Goal: Information Seeking & Learning: Find specific fact

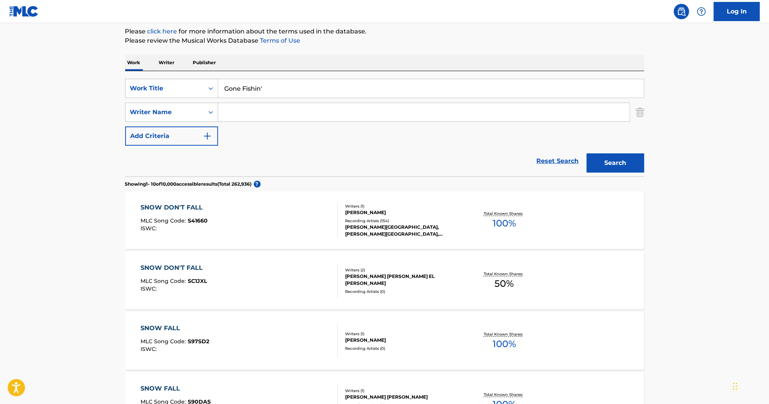
drag, startPoint x: 280, startPoint y: 89, endPoint x: 144, endPoint y: 49, distance: 141.7
click at [144, 49] on div "The MLC Public Work Search The accuracy and completeness of The MLC's data is d…" at bounding box center [385, 390] width 538 height 881
type input "[DATE] Night Fish Fry"
click at [621, 163] on button "Search" at bounding box center [616, 162] width 58 height 19
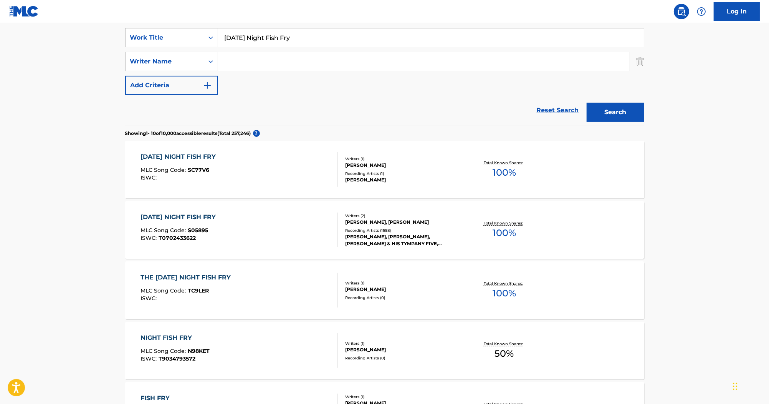
scroll to position [123, 0]
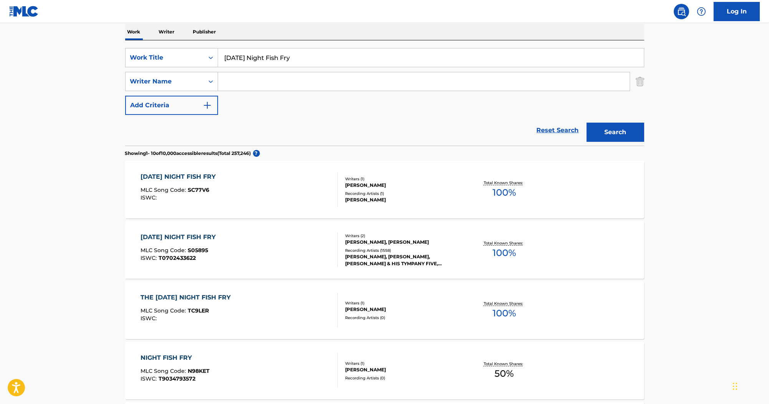
drag, startPoint x: 322, startPoint y: 60, endPoint x: 135, endPoint y: 43, distance: 187.8
click at [135, 43] on div "SearchWithCriteria9994b7ca-6396-405e-bb35-6663b49b633e Work Title Saturday Nigh…" at bounding box center [384, 92] width 519 height 105
paste input "Arkansas Traveler"
drag, startPoint x: 297, startPoint y: 55, endPoint x: 201, endPoint y: 37, distance: 97.3
click at [201, 37] on div "Work Writer Publisher SearchWithCriteria9994b7ca-6396-405e-bb35-6663b49b633e Wo…" at bounding box center [384, 412] width 519 height 776
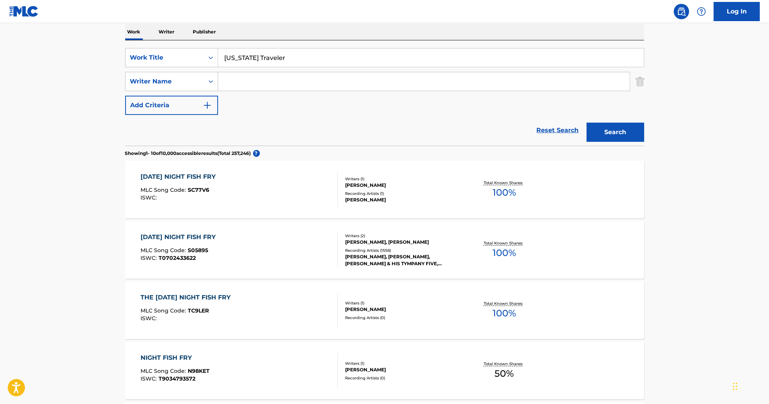
click at [304, 61] on input "Arkansas Traveler" at bounding box center [431, 57] width 426 height 18
drag, startPoint x: 309, startPoint y: 60, endPoint x: 153, endPoint y: 54, distance: 156.0
click at [143, 54] on div "SearchWithCriteria9994b7ca-6396-405e-bb35-6663b49b633e Work Title Arkansas Trav…" at bounding box center [384, 57] width 519 height 19
paste input "/Chickens On Vacation"
click at [600, 129] on button "Search" at bounding box center [616, 131] width 58 height 19
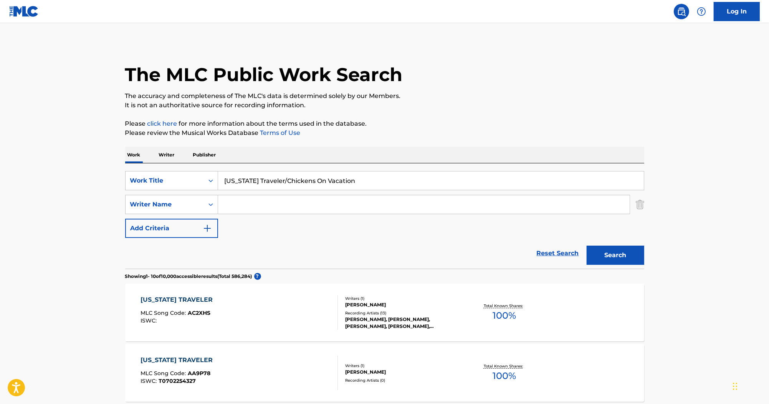
click at [255, 201] on input "Search Form" at bounding box center [424, 204] width 412 height 18
drag, startPoint x: 281, startPoint y: 180, endPoint x: 40, endPoint y: 176, distance: 241.2
click at [587, 245] on button "Search" at bounding box center [616, 254] width 58 height 19
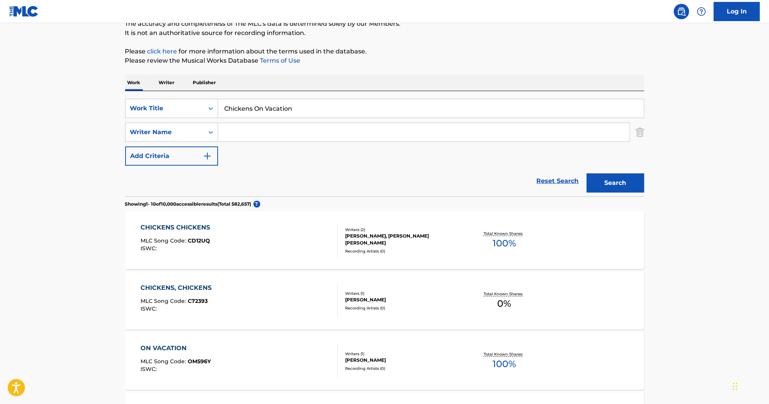
scroll to position [68, 0]
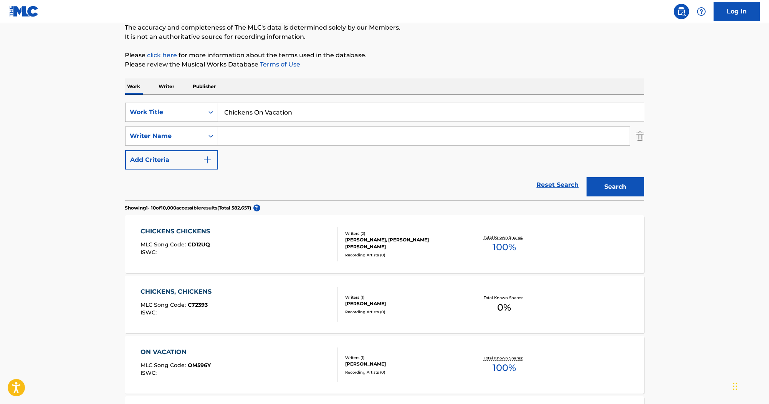
drag, startPoint x: 300, startPoint y: 114, endPoint x: 173, endPoint y: 103, distance: 126.9
click at [173, 103] on div "SearchWithCriteria9994b7ca-6396-405e-bb35-6663b49b633e Work Title Chickens On V…" at bounding box center [384, 112] width 519 height 19
click at [289, 113] on input "Chickens On Vacation" at bounding box center [431, 112] width 426 height 18
click at [611, 192] on button "Search" at bounding box center [616, 186] width 58 height 19
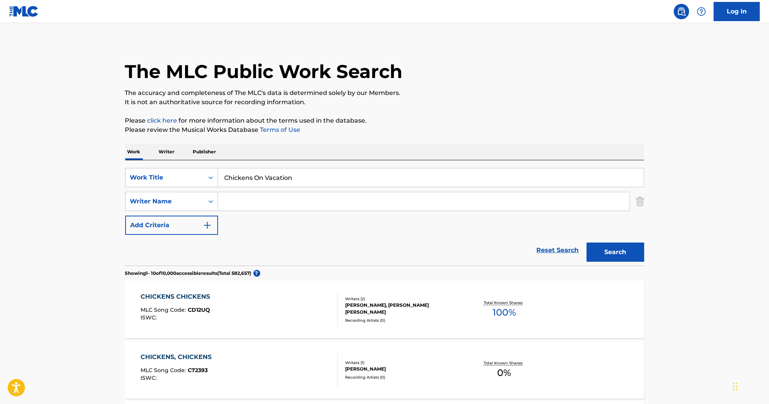
scroll to position [0, 0]
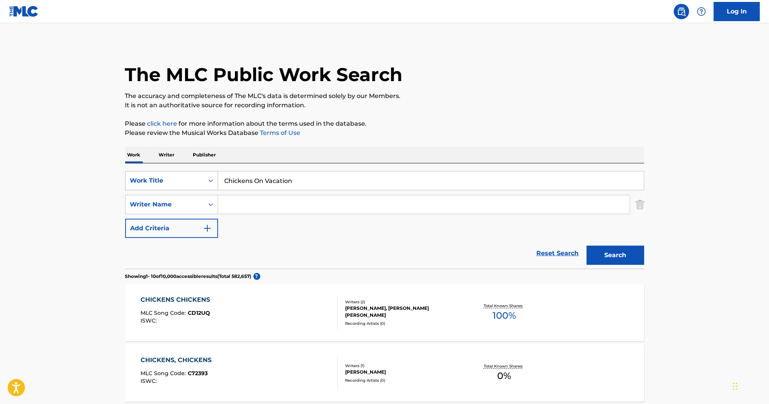
drag, startPoint x: 305, startPoint y: 183, endPoint x: 167, endPoint y: 180, distance: 137.1
click at [167, 180] on div "SearchWithCriteria9994b7ca-6396-405e-bb35-6663b49b633e Work Title Chickens On V…" at bounding box center [384, 180] width 519 height 19
paste input "ESPN X Games Theme 3"
click at [619, 253] on button "Search" at bounding box center [616, 254] width 58 height 19
drag, startPoint x: 315, startPoint y: 182, endPoint x: 73, endPoint y: 189, distance: 242.8
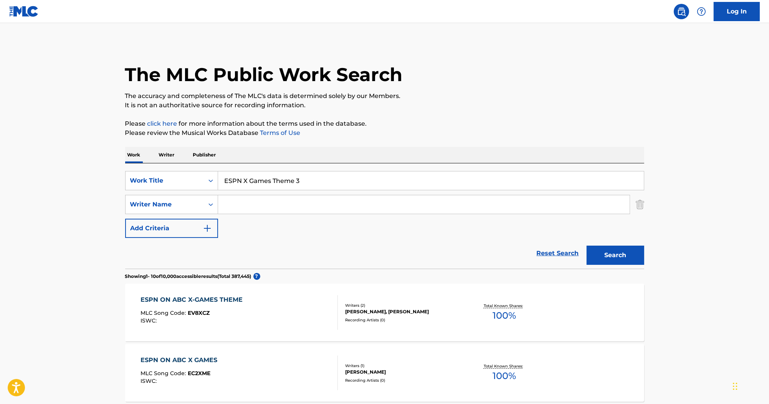
click at [136, 185] on div "SearchWithCriteria9994b7ca-6396-405e-bb35-6663b49b633e Work Title ESPN X Games …" at bounding box center [384, 180] width 519 height 19
paste input "1 and Theme 2"
click at [642, 251] on button "Search" at bounding box center [616, 254] width 58 height 19
drag, startPoint x: 353, startPoint y: 180, endPoint x: 201, endPoint y: 180, distance: 151.7
click at [177, 181] on div "SearchWithCriteria9994b7ca-6396-405e-bb35-6663b49b633e Work Title ESPN X Games …" at bounding box center [384, 180] width 519 height 19
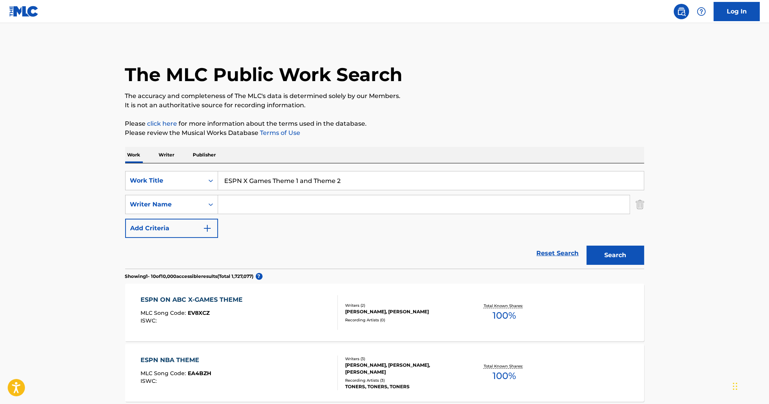
paste input "Ukranian Bell Carol"
click at [605, 253] on button "Search" at bounding box center [616, 254] width 58 height 19
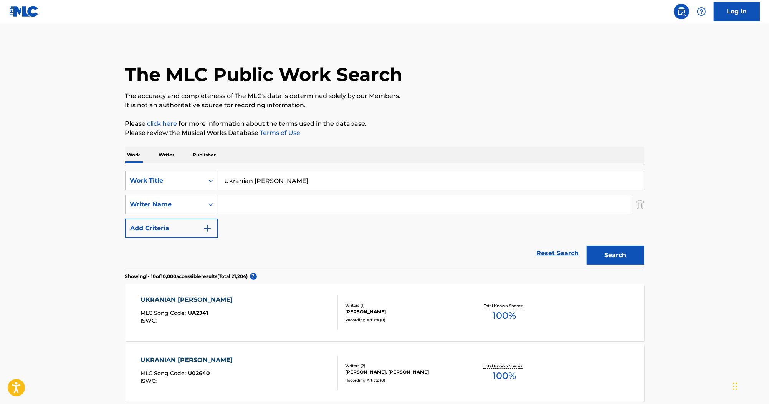
drag, startPoint x: 303, startPoint y: 177, endPoint x: 104, endPoint y: 175, distance: 198.9
click at [274, 177] on input "Ukranian Bell Carol" at bounding box center [431, 180] width 426 height 18
drag, startPoint x: 298, startPoint y: 182, endPoint x: 198, endPoint y: 184, distance: 100.2
click at [199, 184] on div "SearchWithCriteria9994b7ca-6396-405e-bb35-6663b49b633e Work Title Ukranian Bell…" at bounding box center [384, 180] width 519 height 19
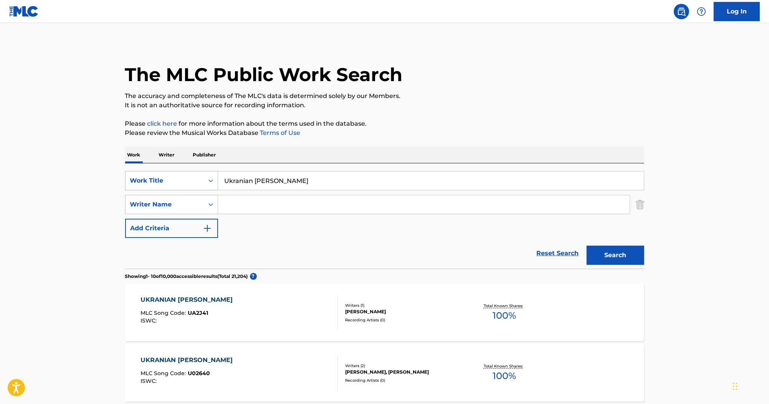
paste input "The March"
click at [367, 181] on input "The March" at bounding box center [431, 180] width 426 height 18
paste input "The Polyphonic Spree"
drag, startPoint x: 357, startPoint y: 179, endPoint x: 201, endPoint y: 178, distance: 155.5
click at [201, 179] on div "SearchWithCriteria9994b7ca-6396-405e-bb35-6663b49b633e Work Title The March The…" at bounding box center [384, 180] width 519 height 19
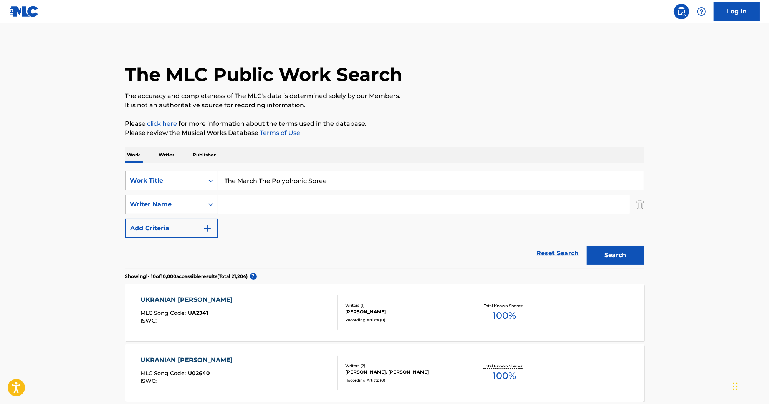
paste input "The March"
type input "The March"
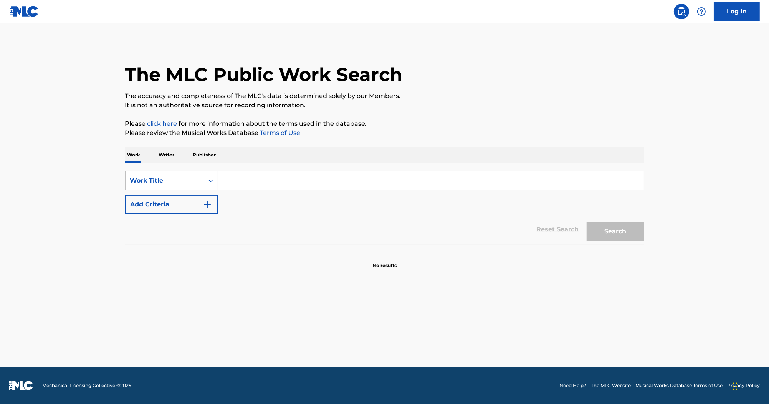
click at [306, 177] on input "Search Form" at bounding box center [431, 180] width 426 height 18
type input "The March"
drag, startPoint x: 223, startPoint y: 190, endPoint x: 219, endPoint y: 197, distance: 8.2
click at [221, 192] on div "SearchWithCriteriafee999d3-9943-4433-bd30-9cf6ddd22c84 Work Title The March Add…" at bounding box center [384, 192] width 519 height 43
click at [219, 197] on div "SearchWithCriteriafee999d3-9943-4433-bd30-9cf6ddd22c84 Work Title The March Add…" at bounding box center [384, 192] width 519 height 43
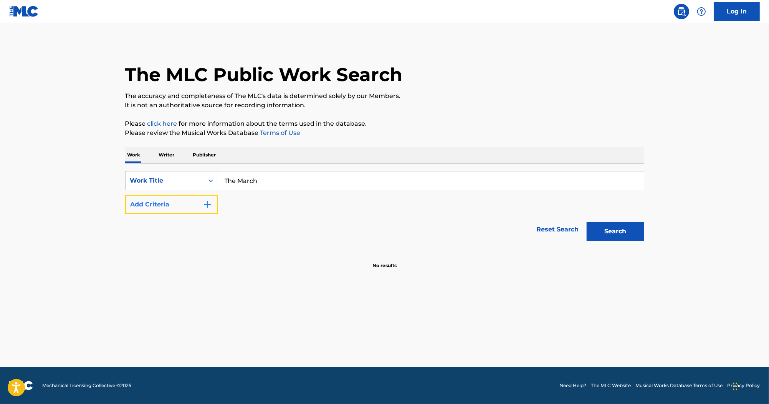
click at [198, 198] on button "Add Criteria" at bounding box center [171, 204] width 93 height 19
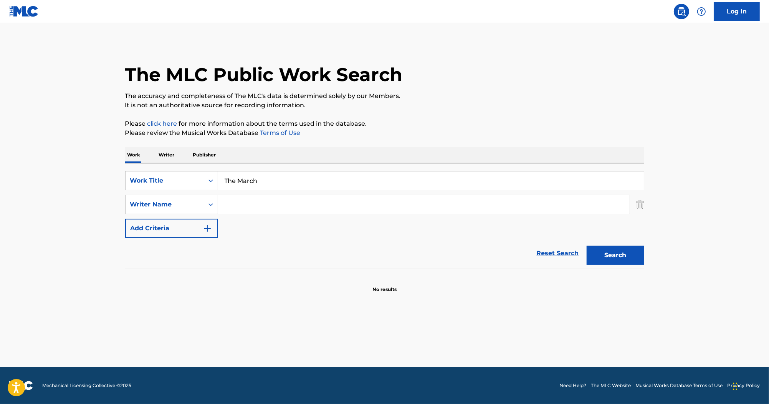
click at [312, 205] on input "Search Form" at bounding box center [424, 204] width 412 height 18
paste input "Tim DeLaughter"
type input "Tim DeLaughter"
click at [585, 262] on div "Search" at bounding box center [613, 253] width 61 height 31
click at [611, 261] on button "Search" at bounding box center [616, 254] width 58 height 19
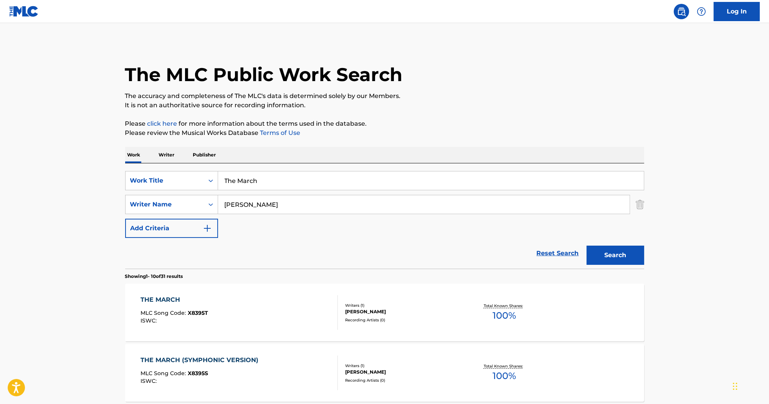
click at [164, 294] on div "THE MARCH MLC Song Code : X8395T ISWC : Writers ( 1 ) TIM DELAUGHTER Recording …" at bounding box center [384, 312] width 519 height 58
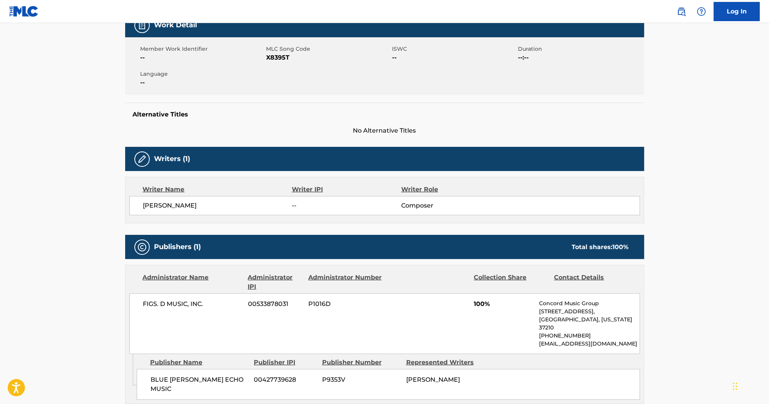
scroll to position [32, 0]
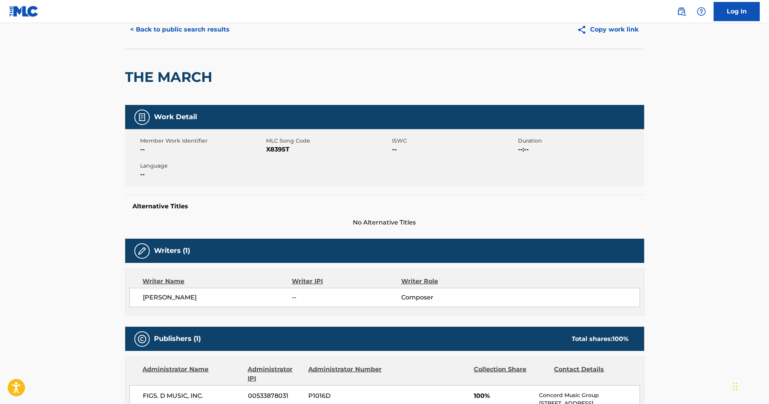
click at [272, 149] on span "X8395T" at bounding box center [329, 149] width 124 height 9
copy span "X8395T"
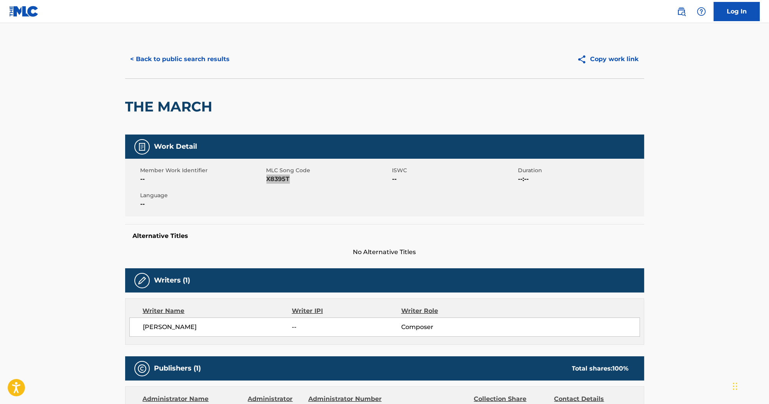
scroll to position [1, 0]
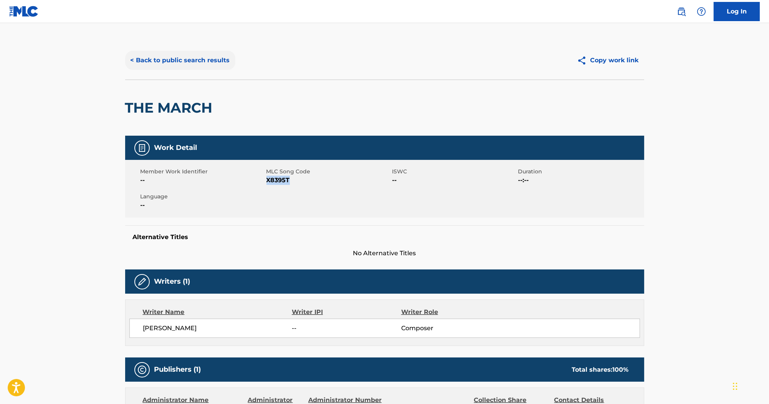
click at [218, 57] on button "< Back to public search results" at bounding box center [180, 60] width 110 height 19
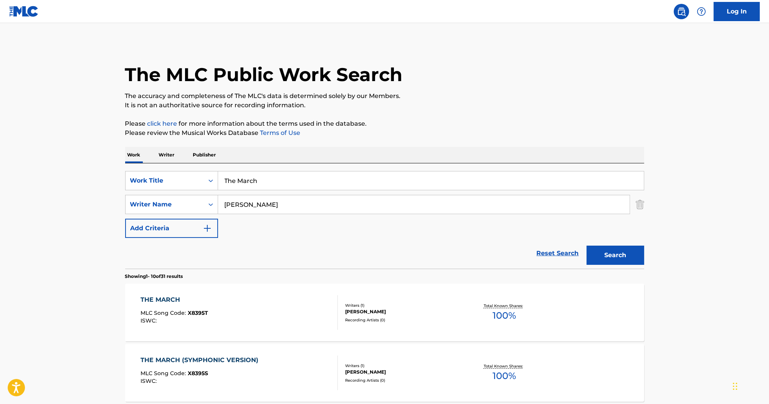
drag, startPoint x: 269, startPoint y: 184, endPoint x: 159, endPoint y: 106, distance: 134.6
paste input "Get the Party Started"
type input "Get the Party Started"
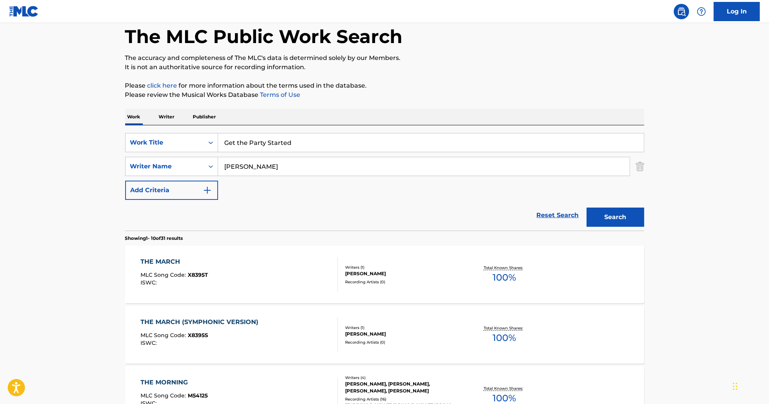
scroll to position [61, 0]
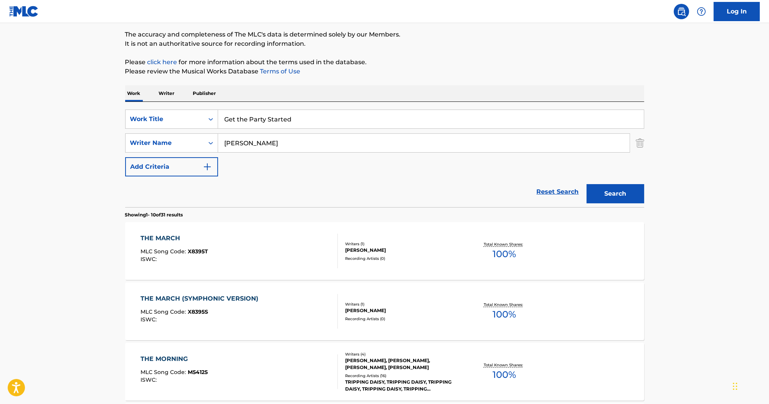
drag, startPoint x: 303, startPoint y: 147, endPoint x: 124, endPoint y: 121, distance: 180.8
click at [125, 122] on div "SearchWithCriteriafee999d3-9943-4433-bd30-9cf6ddd22c84 Work Title Get the Party…" at bounding box center [384, 142] width 519 height 67
paste input "Markman"
click at [599, 195] on button "Search" at bounding box center [616, 193] width 58 height 19
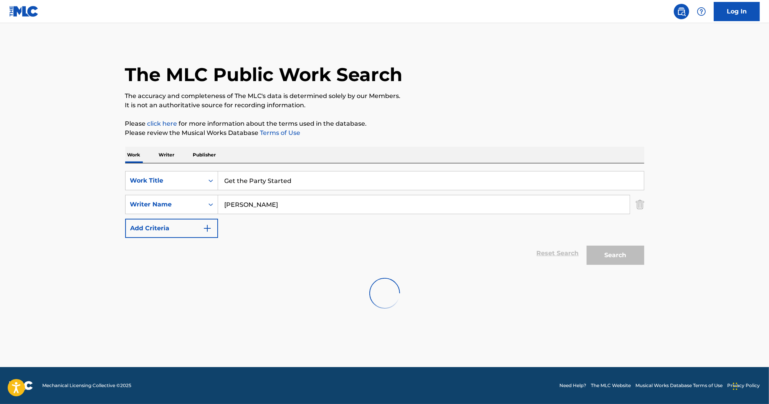
scroll to position [0, 0]
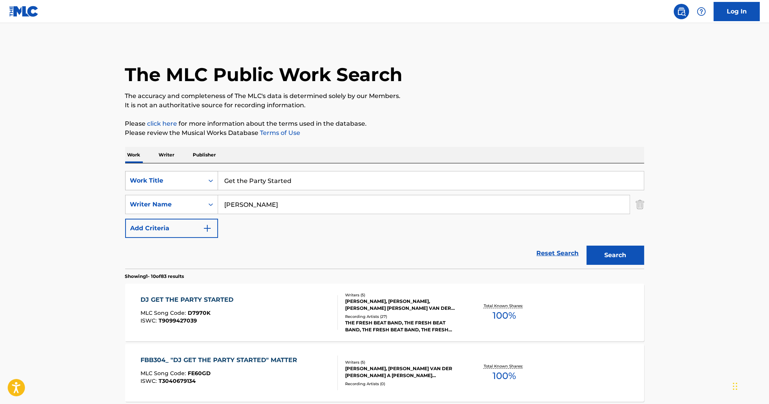
drag, startPoint x: 279, startPoint y: 205, endPoint x: 137, endPoint y: 174, distance: 145.7
click at [134, 175] on div "SearchWithCriteriafee999d3-9943-4433-bd30-9cf6ddd22c84 Work Title Get the Party…" at bounding box center [384, 204] width 519 height 67
paste input "Landers"
click at [614, 252] on button "Search" at bounding box center [616, 254] width 58 height 19
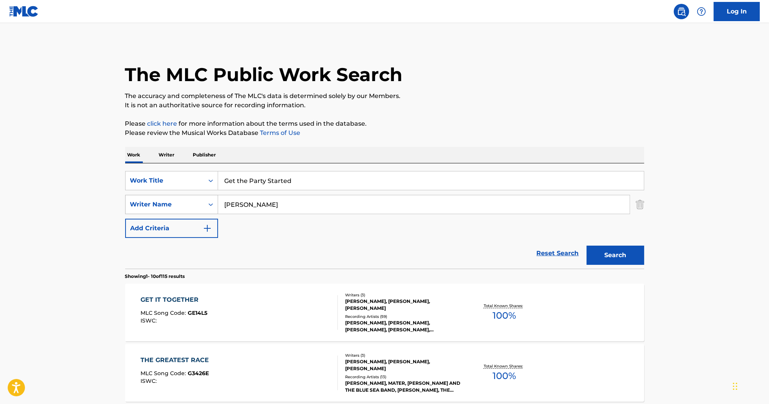
drag, startPoint x: 262, startPoint y: 204, endPoint x: 207, endPoint y: 204, distance: 54.5
click at [209, 204] on div "SearchWithCriteria0ae8d7d1-6b76-473b-8665-560b00e83bd8 Writer Name Landers" at bounding box center [384, 204] width 519 height 19
paste input "Griffin"
click at [621, 257] on button "Search" at bounding box center [616, 254] width 58 height 19
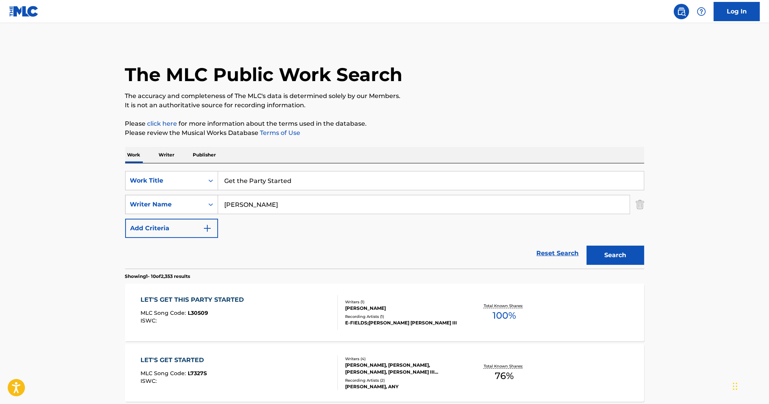
drag, startPoint x: 202, startPoint y: 199, endPoint x: 163, endPoint y: 200, distance: 38.8
click at [176, 199] on div "SearchWithCriteria0ae8d7d1-6b76-473b-8665-560b00e83bd8 Writer Name Griffin" at bounding box center [384, 204] width 519 height 19
paste input "Marinangeli"
click at [633, 252] on button "Search" at bounding box center [616, 254] width 58 height 19
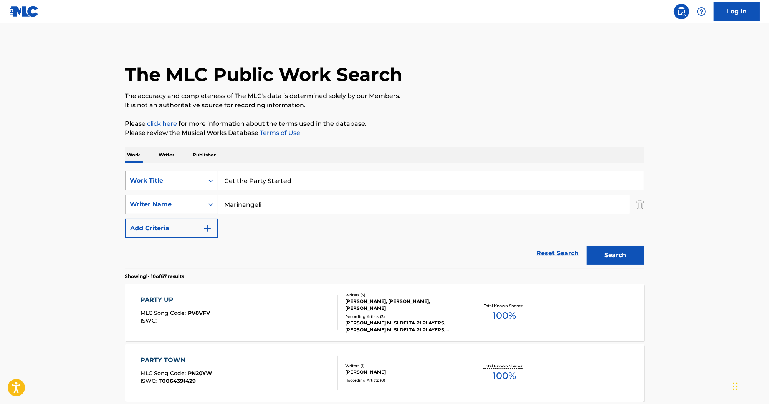
drag, startPoint x: 211, startPoint y: 177, endPoint x: 151, endPoint y: 172, distance: 60.1
click at [153, 173] on div "SearchWithCriteriafee999d3-9943-4433-bd30-9cf6ddd22c84 Work Title Get the Party…" at bounding box center [384, 180] width 519 height 19
drag, startPoint x: 301, startPoint y: 212, endPoint x: 87, endPoint y: 175, distance: 216.9
paste input "Superstar Kidz"
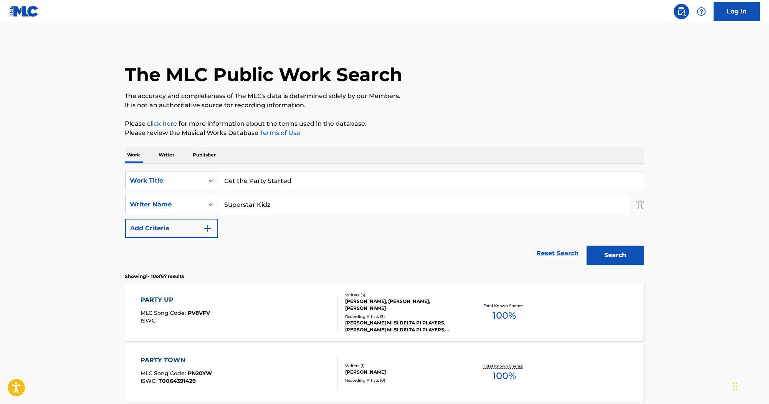
type input "Superstar Kidz"
drag, startPoint x: 259, startPoint y: 184, endPoint x: 218, endPoint y: 183, distance: 40.7
click at [226, 184] on input "Get the Party Started" at bounding box center [431, 180] width 426 height 18
paste input "Basketball"
type input "Basketball"
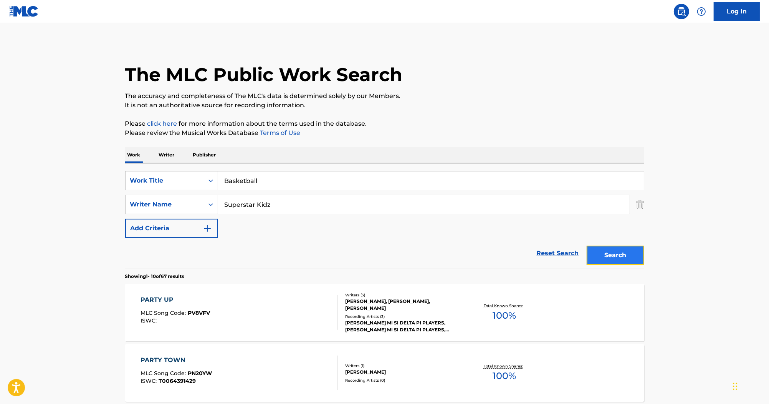
click at [633, 258] on button "Search" at bounding box center [616, 254] width 58 height 19
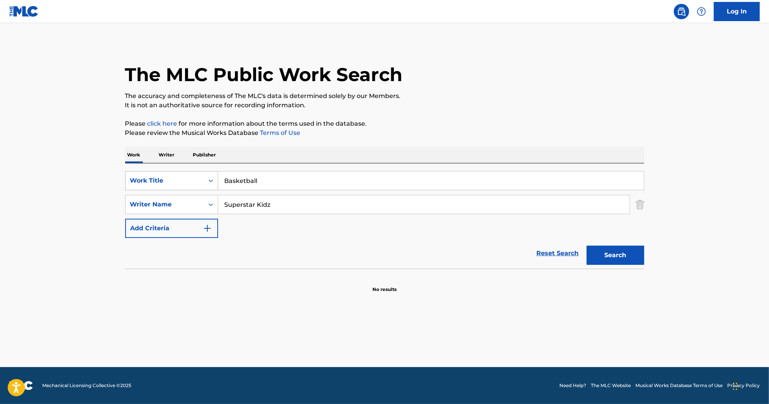
drag, startPoint x: 211, startPoint y: 199, endPoint x: 138, endPoint y: 180, distance: 75.4
click at [141, 185] on div "SearchWithCriteriafee999d3-9943-4433-bd30-9cf6ddd22c84 Work Title Basketball Se…" at bounding box center [384, 204] width 519 height 67
paste input "Kurtis Blow"
type input "Kurtis Blow"
click at [584, 257] on div "Search" at bounding box center [613, 253] width 61 height 31
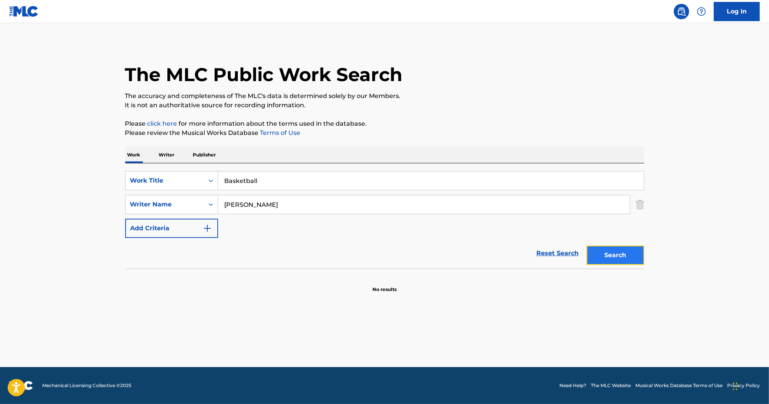
click at [599, 253] on button "Search" at bounding box center [616, 254] width 58 height 19
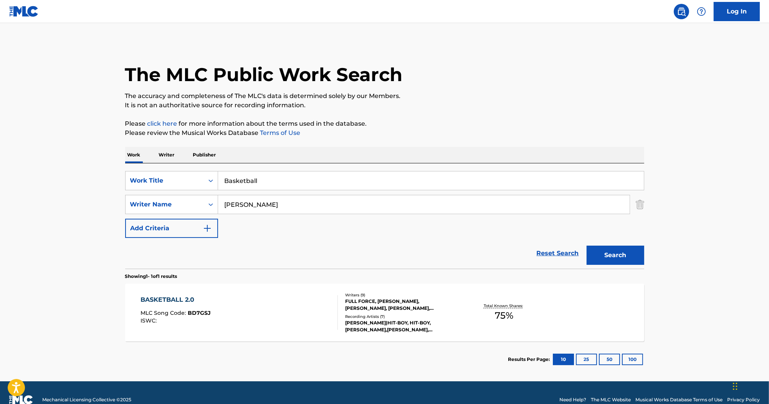
click at [318, 301] on div "BASKETBALL 2.0 MLC Song Code : BD7GSJ ISWC :" at bounding box center [239, 312] width 197 height 35
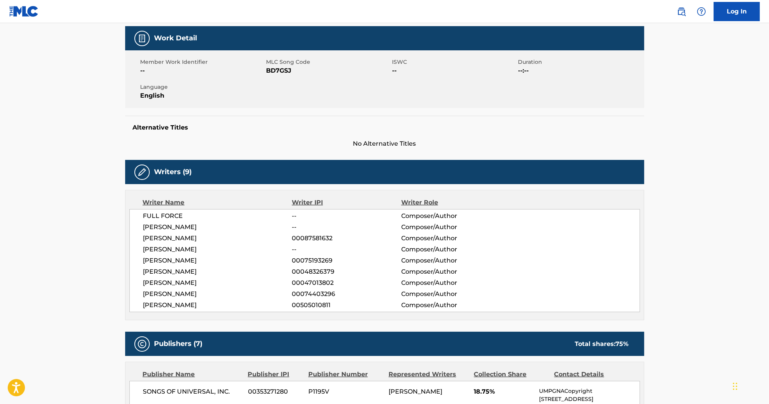
scroll to position [123, 0]
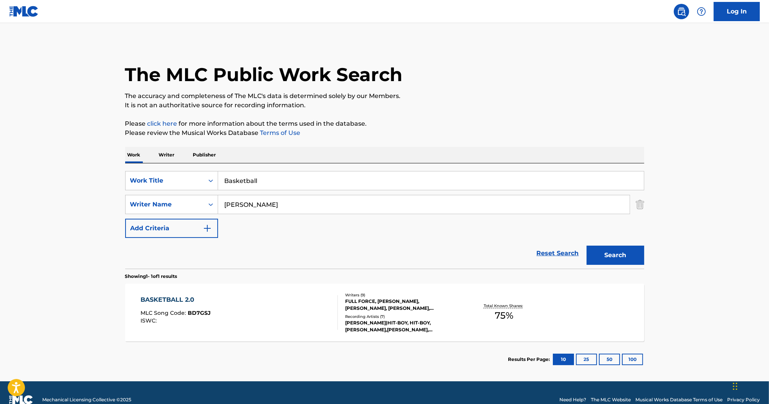
drag, startPoint x: 190, startPoint y: 197, endPoint x: 180, endPoint y: 193, distance: 11.4
click at [157, 189] on div "SearchWithCriteriafee999d3-9943-4433-bd30-9cf6ddd22c84 Work Title Basketball Se…" at bounding box center [384, 204] width 519 height 67
paste input "WALKER"
type input "WALKER"
click at [608, 254] on button "Search" at bounding box center [616, 254] width 58 height 19
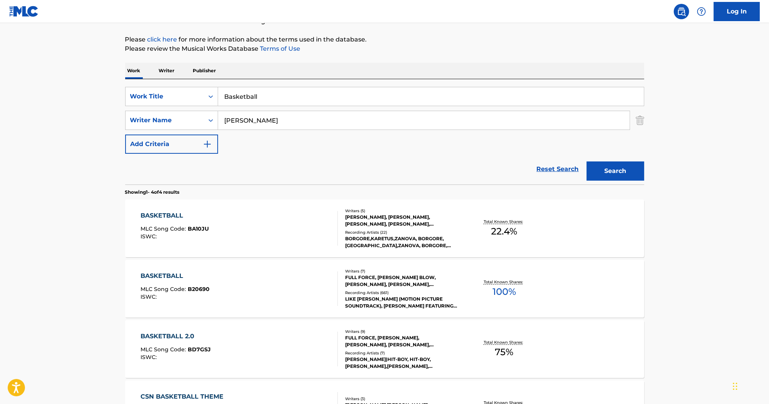
scroll to position [92, 0]
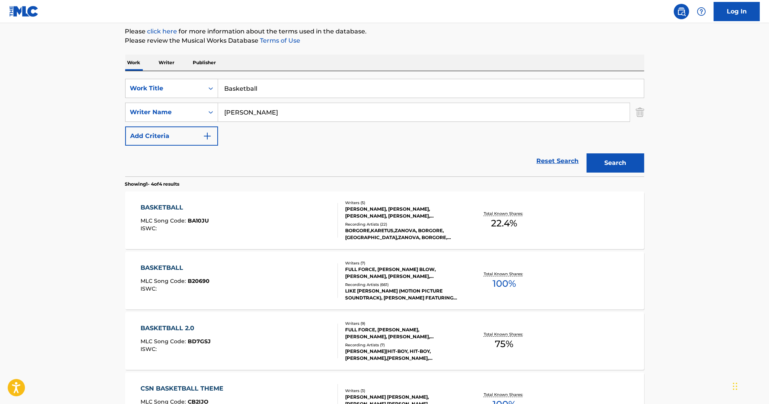
click at [139, 252] on div "BASKETBALL MLC Song Code : B20690 ISWC : Writers ( 7 ) FULL FORCE, K. BLOW, SHI…" at bounding box center [384, 281] width 519 height 58
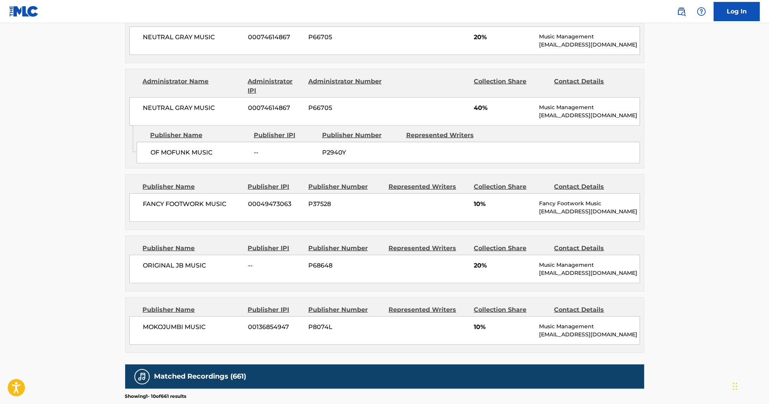
scroll to position [430, 0]
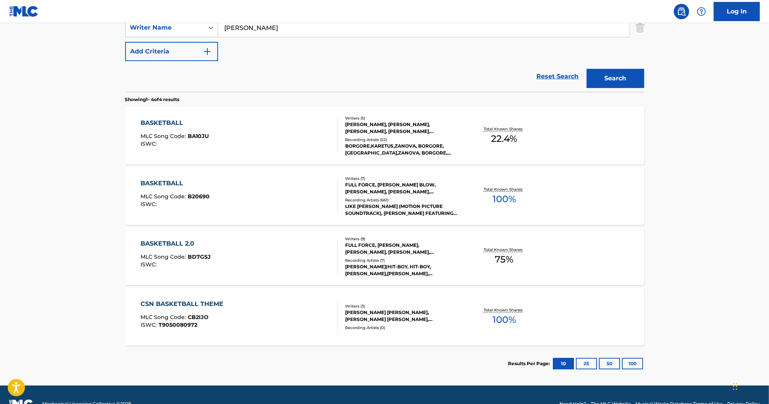
scroll to position [184, 0]
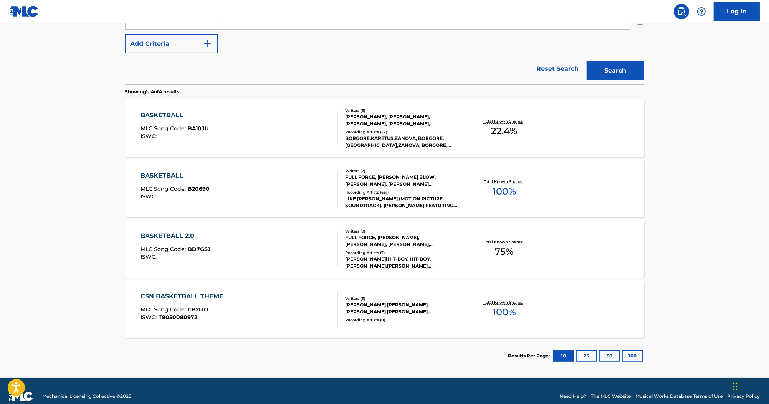
click at [180, 169] on div "BASKETBALL MLC Song Code : B20690 ISWC : Writers ( 7 ) FULL FORCE, K. BLOW, SHI…" at bounding box center [384, 188] width 519 height 58
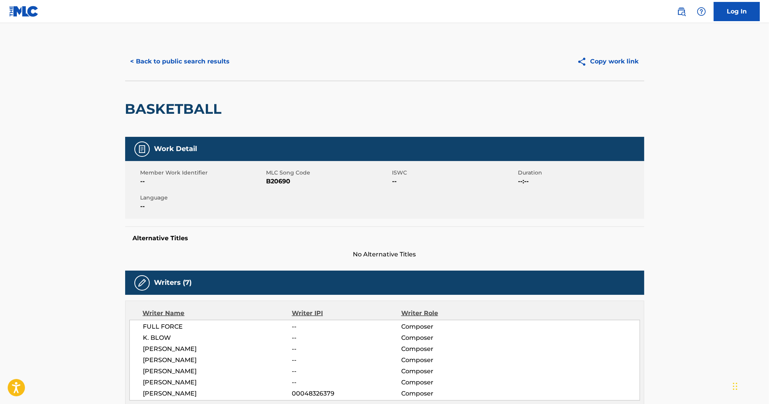
click at [284, 179] on span "B20690" at bounding box center [329, 181] width 124 height 9
copy span "B20690"
click at [199, 58] on button "< Back to public search results" at bounding box center [180, 61] width 110 height 19
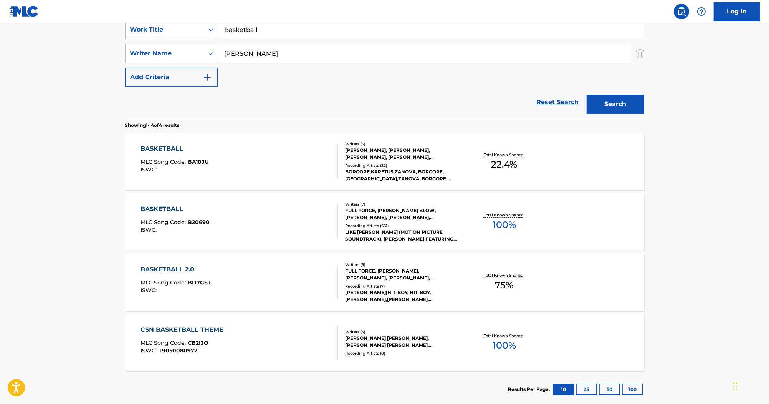
drag, startPoint x: 246, startPoint y: 32, endPoint x: 208, endPoint y: 30, distance: 38.1
click at [207, 31] on div "SearchWithCriteriafee999d3-9943-4433-bd30-9cf6ddd22c84 Work Title Basketball" at bounding box center [384, 29] width 519 height 19
paste input "Former Child Star"
type input "Former Child Star"
drag, startPoint x: 276, startPoint y: 53, endPoint x: 152, endPoint y: 35, distance: 125.7
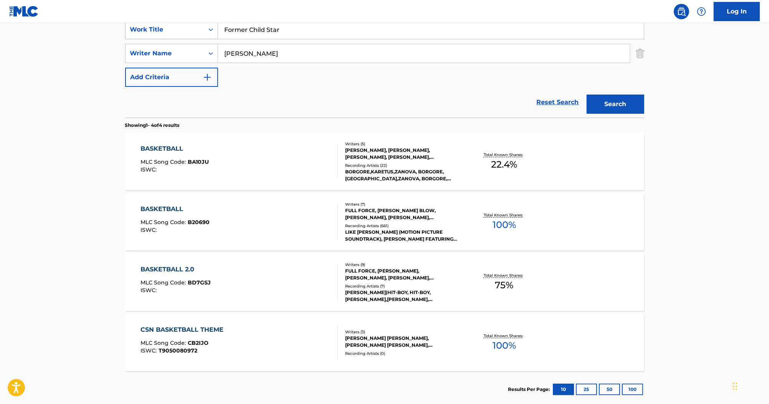
click at [152, 35] on div "SearchWithCriteriafee999d3-9943-4433-bd30-9cf6ddd22c84 Work Title Former Child …" at bounding box center [384, 53] width 519 height 67
paste input "Charles Goodman"
click at [598, 102] on button "Search" at bounding box center [616, 103] width 58 height 19
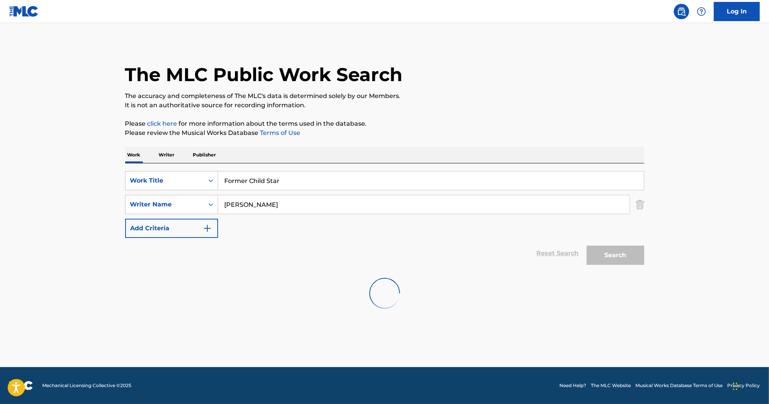
scroll to position [0, 0]
drag, startPoint x: 321, startPoint y: 212, endPoint x: 156, endPoint y: 213, distance: 165.1
click at [156, 213] on div "SearchWithCriteria0ae8d7d1-6b76-473b-8665-560b00e83bd8 Writer Name Charles Good…" at bounding box center [384, 204] width 519 height 19
paste input "Nervik"
click at [633, 258] on button "Search" at bounding box center [616, 254] width 58 height 19
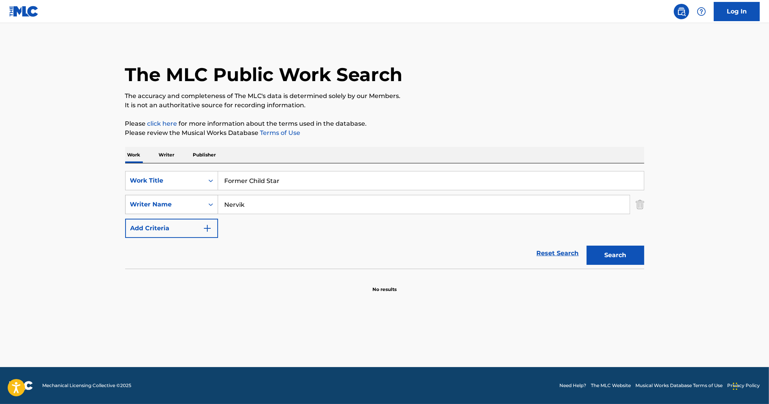
drag, startPoint x: 252, startPoint y: 199, endPoint x: 203, endPoint y: 198, distance: 49.2
click at [203, 198] on div "SearchWithCriteria0ae8d7d1-6b76-473b-8665-560b00e83bd8 Writer Name Nervik" at bounding box center [384, 204] width 519 height 19
paste input "Corey Feldman"
type input "Corey Feldman"
click at [227, 184] on input "Former Child Star" at bounding box center [431, 180] width 426 height 18
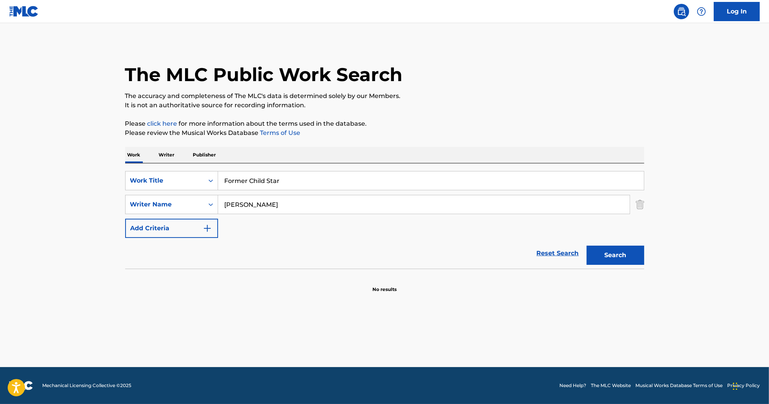
type input "Former Child Star"
click at [587, 245] on button "Search" at bounding box center [616, 254] width 58 height 19
paste input "Search Form"
drag, startPoint x: 237, startPoint y: 205, endPoint x: 173, endPoint y: 187, distance: 66.3
click at [173, 187] on div "SearchWithCriteriafee999d3-9943-4433-bd30-9cf6ddd22c84 Work Title Former Child …" at bounding box center [384, 204] width 519 height 67
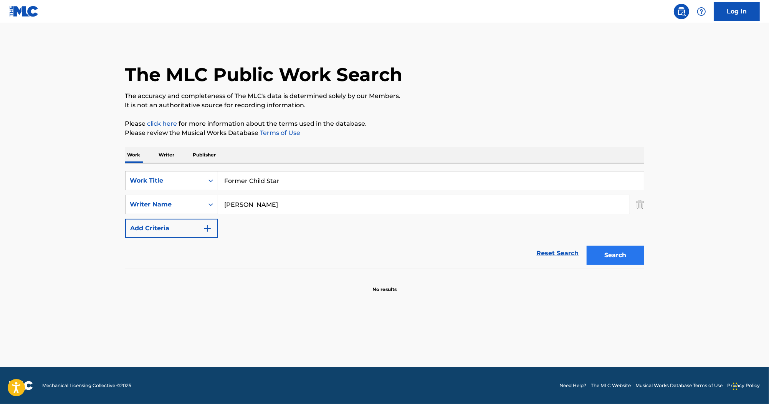
type input "Feldman"
click at [617, 259] on button "Search" at bounding box center [616, 254] width 58 height 19
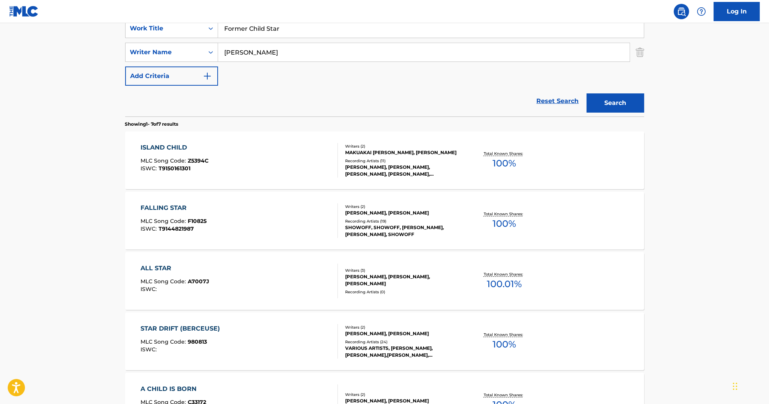
scroll to position [154, 0]
